Goal: Task Accomplishment & Management: Complete application form

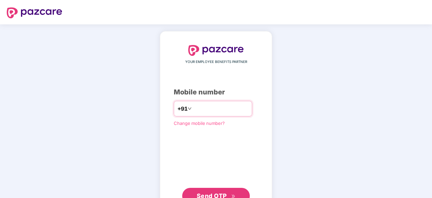
click at [208, 107] on input "number" at bounding box center [220, 108] width 55 height 11
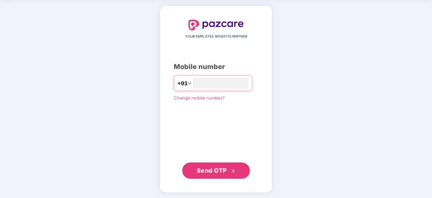
scroll to position [26, 0]
type input "**********"
click at [223, 172] on span "Send OTP" at bounding box center [212, 169] width 30 height 7
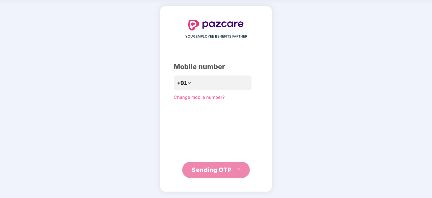
scroll to position [0, 0]
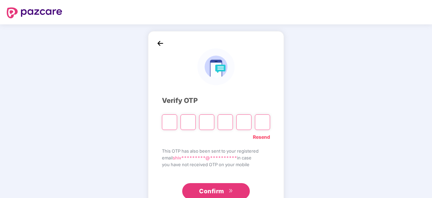
type input "*"
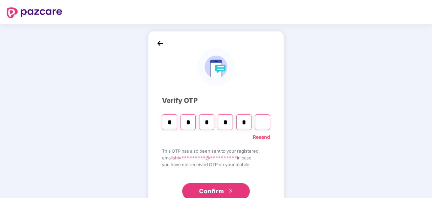
type input "*"
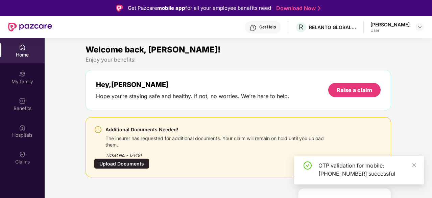
click at [122, 160] on div "Upload Documents" at bounding box center [121, 163] width 55 height 10
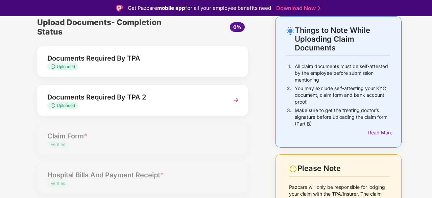
scroll to position [35, 0]
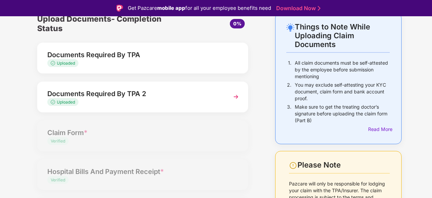
click at [129, 97] on div "Documents Required By TPA 2" at bounding box center [134, 93] width 175 height 11
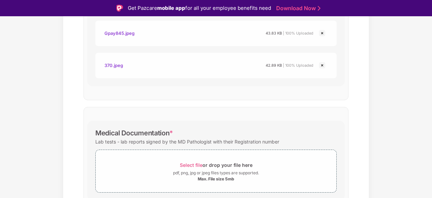
scroll to position [349, 0]
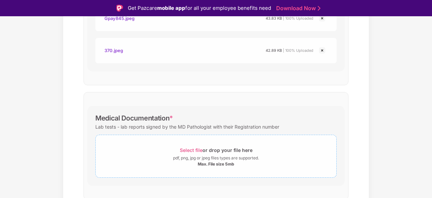
click at [195, 151] on span "Select file" at bounding box center [191, 150] width 23 height 6
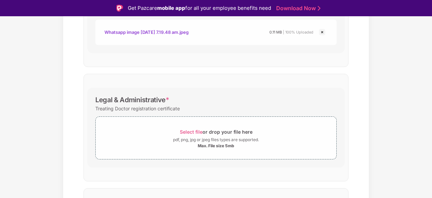
scroll to position [620, 0]
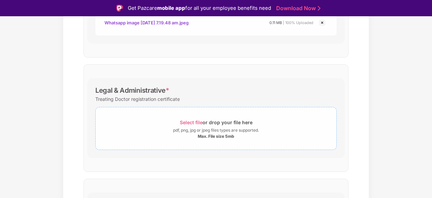
click at [194, 120] on span "Select file" at bounding box center [191, 122] width 23 height 6
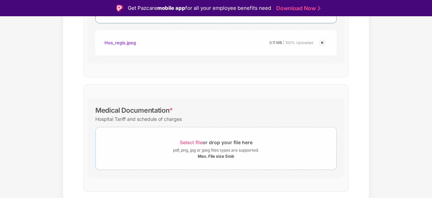
scroll to position [755, 0]
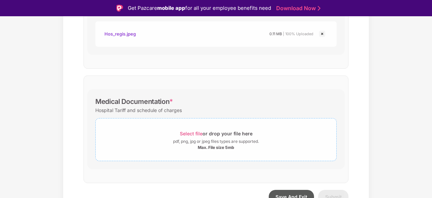
click at [193, 132] on span "Select file" at bounding box center [191, 134] width 23 height 6
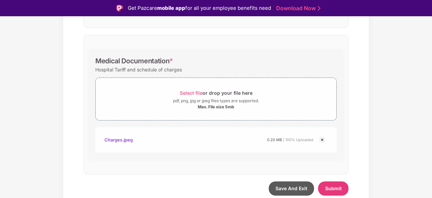
scroll to position [16, 0]
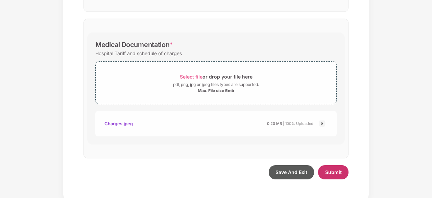
click at [330, 170] on span "Submit" at bounding box center [333, 172] width 17 height 6
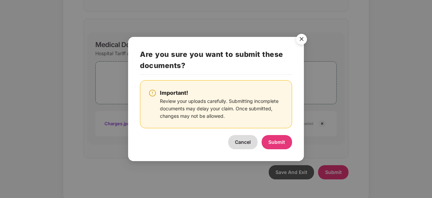
click at [283, 141] on span "Submit" at bounding box center [277, 142] width 17 height 6
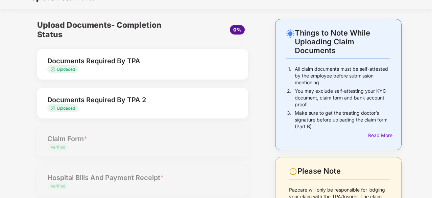
scroll to position [3, 0]
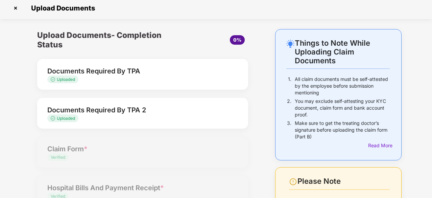
click at [172, 76] on div "Uploaded" at bounding box center [134, 79] width 175 height 6
click at [98, 72] on div "Documents Required By TPA" at bounding box center [134, 71] width 175 height 11
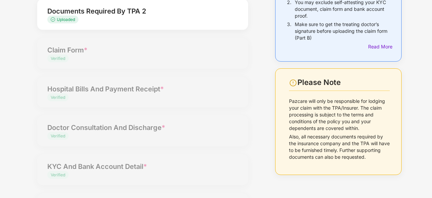
scroll to position [0, 0]
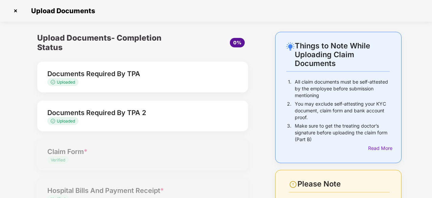
click at [60, 71] on div "Documents Required By TPA" at bounding box center [134, 73] width 175 height 11
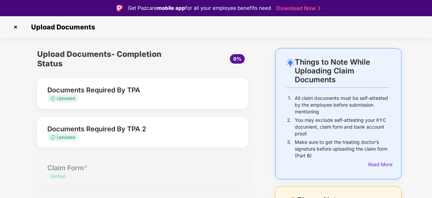
click at [141, 96] on div "Uploaded" at bounding box center [134, 98] width 175 height 6
click at [111, 90] on div "Documents Required By TPA" at bounding box center [134, 90] width 175 height 11
click at [135, 129] on div "Documents Required By TPA 2" at bounding box center [134, 128] width 175 height 11
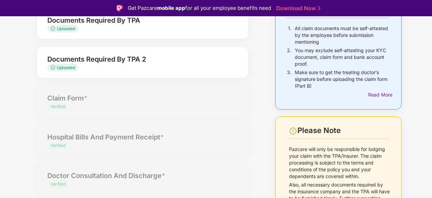
scroll to position [101, 0]
